Goal: Entertainment & Leisure: Consume media (video, audio)

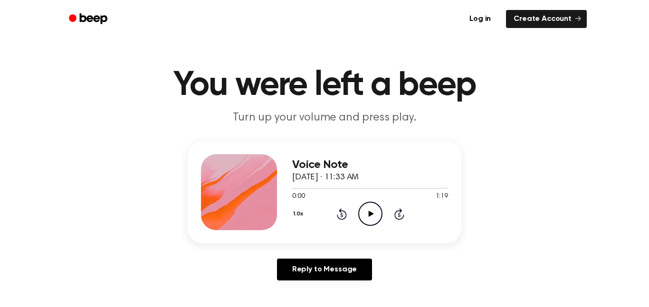
click at [367, 215] on icon "Play Audio" at bounding box center [370, 214] width 24 height 24
click at [367, 215] on icon "Pause Audio" at bounding box center [370, 214] width 24 height 24
click at [333, 208] on div "1.0x Rewind 5 seconds Play Audio Skip 5 seconds" at bounding box center [370, 214] width 156 height 24
click at [366, 217] on icon "Play Audio" at bounding box center [370, 214] width 24 height 24
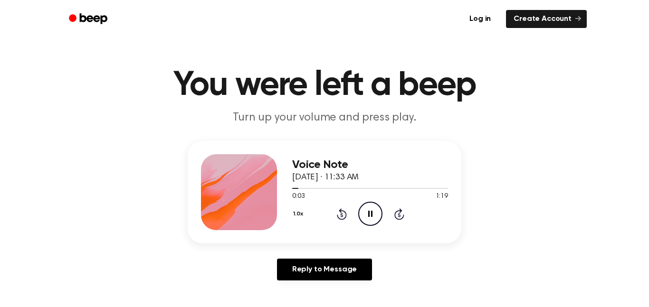
click at [343, 214] on icon "Rewind 5 seconds" at bounding box center [341, 214] width 10 height 12
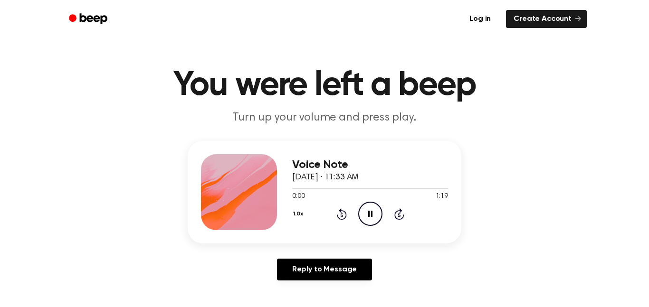
click at [343, 214] on icon "Rewind 5 seconds" at bounding box center [341, 214] width 10 height 12
click at [342, 215] on icon "Rewind 5 seconds" at bounding box center [341, 214] width 10 height 12
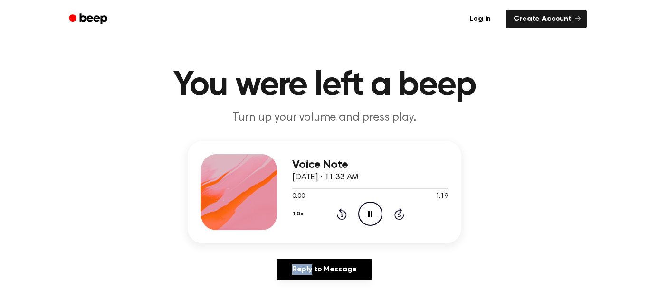
click at [342, 215] on icon "Rewind 5 seconds" at bounding box center [341, 214] width 10 height 12
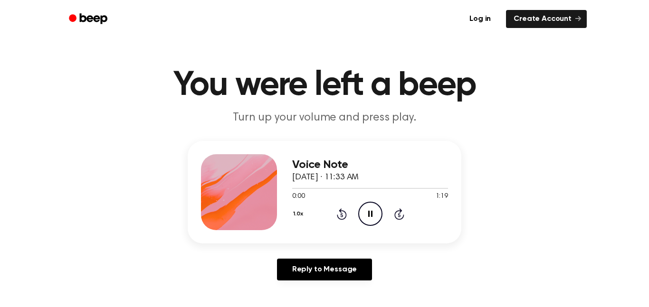
click at [342, 215] on icon "Rewind 5 seconds" at bounding box center [341, 214] width 10 height 12
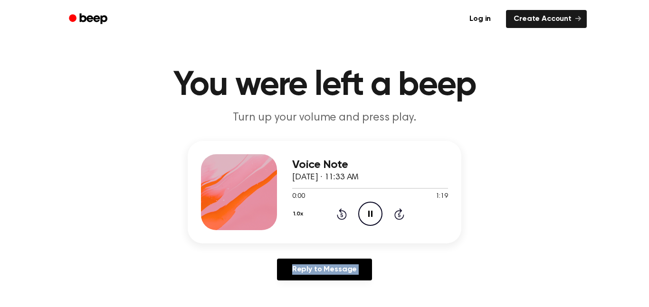
click at [342, 215] on icon "Rewind 5 seconds" at bounding box center [341, 214] width 10 height 12
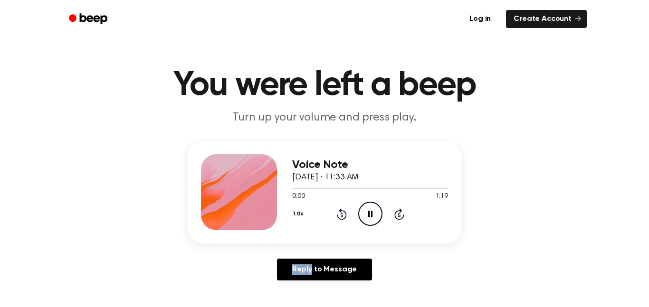
click at [342, 215] on icon "Rewind 5 seconds" at bounding box center [341, 214] width 10 height 12
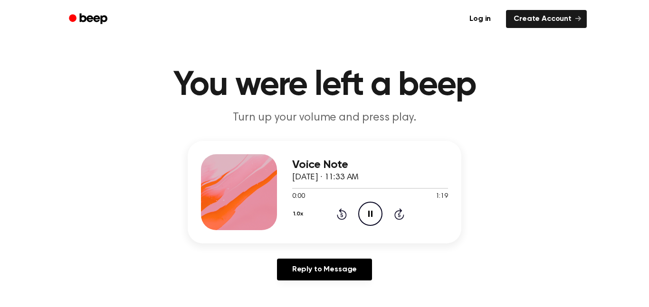
click at [342, 215] on icon "Rewind 5 seconds" at bounding box center [341, 214] width 10 height 12
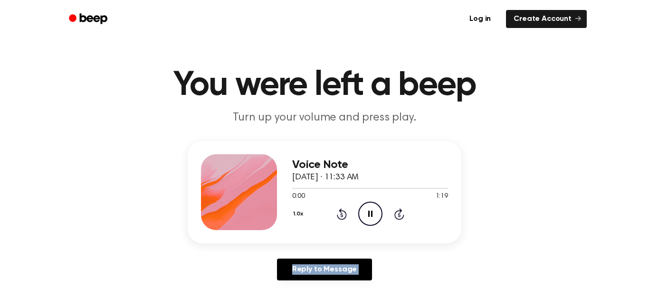
click at [342, 215] on icon "Rewind 5 seconds" at bounding box center [341, 214] width 10 height 12
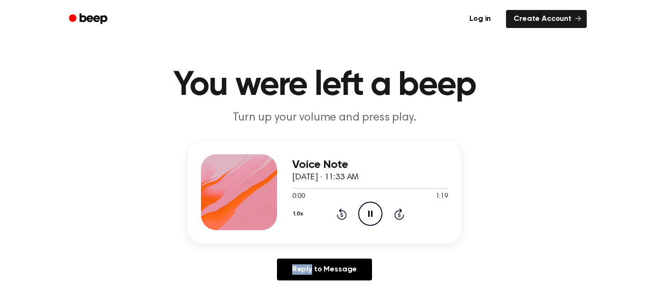
click at [342, 215] on icon "Rewind 5 seconds" at bounding box center [341, 214] width 10 height 12
click at [359, 190] on div at bounding box center [370, 188] width 156 height 8
click at [346, 212] on icon "Rewind 5 seconds" at bounding box center [341, 214] width 10 height 12
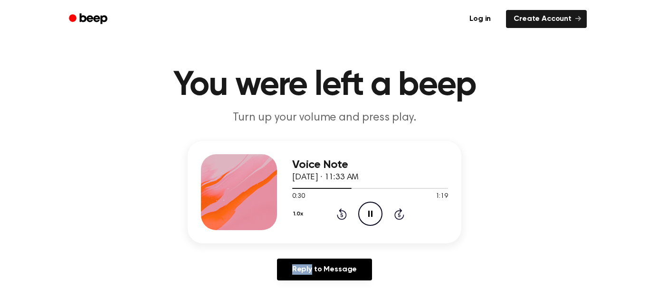
click at [346, 212] on icon "Rewind 5 seconds" at bounding box center [341, 214] width 10 height 12
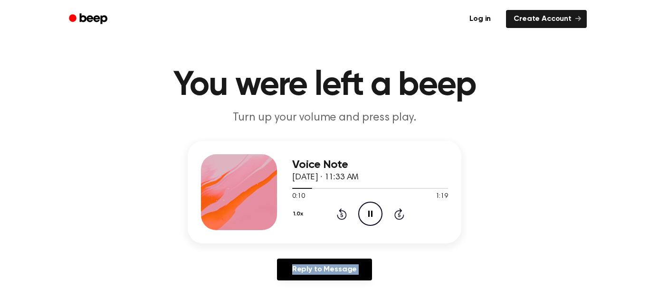
click at [346, 212] on icon "Rewind 5 seconds" at bounding box center [341, 214] width 10 height 12
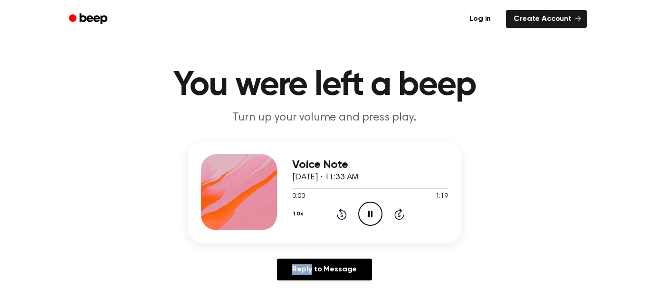
click at [346, 212] on icon "Rewind 5 seconds" at bounding box center [341, 214] width 10 height 12
